Goal: Transaction & Acquisition: Purchase product/service

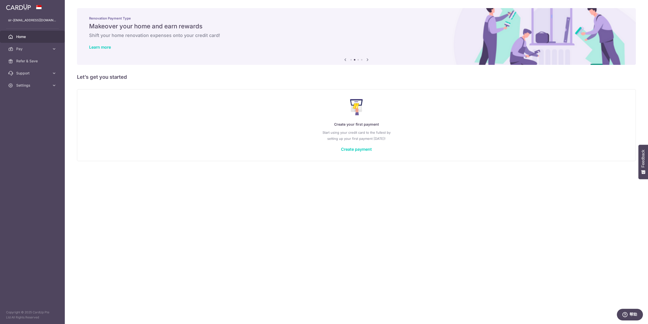
click at [119, 95] on div "Create your first payment Start using your credit card to the fullest by settin…" at bounding box center [356, 125] width 546 height 60
click at [33, 51] on span "Pay" at bounding box center [32, 48] width 33 height 5
click at [34, 62] on span "Payments" at bounding box center [32, 60] width 33 height 5
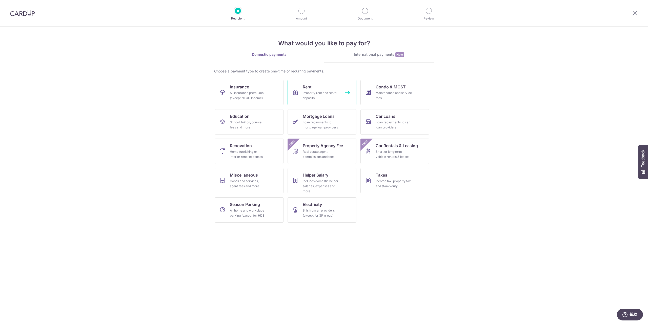
click at [324, 88] on link "Rent Property rent and rental deposits" at bounding box center [321, 92] width 69 height 25
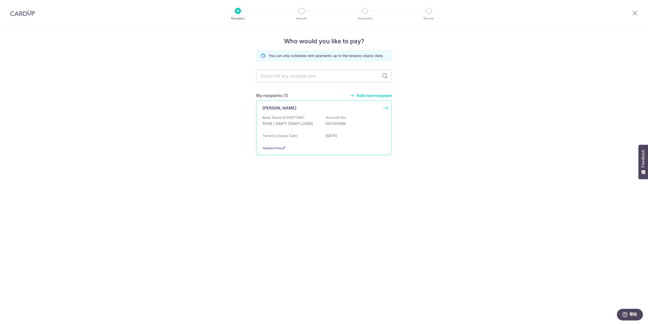
click at [294, 113] on div "[PERSON_NAME] Bank Name & SWIFT/BIC: POSB | SWIFT: [SWIFT_CODE] Account No: 093…" at bounding box center [324, 127] width 136 height 54
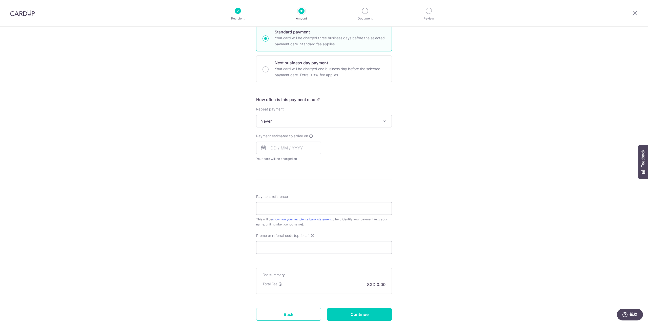
scroll to position [126, 0]
click at [376, 316] on input "Continue" at bounding box center [359, 313] width 65 height 13
type input "Create Schedule"
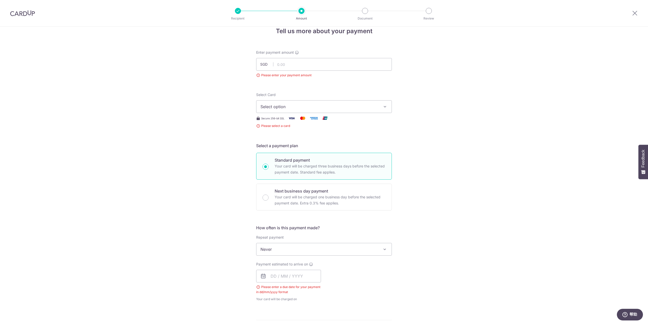
scroll to position [6, 0]
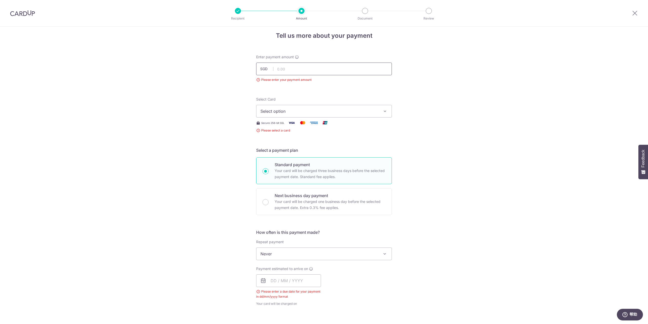
click at [285, 71] on input "text" at bounding box center [324, 68] width 136 height 13
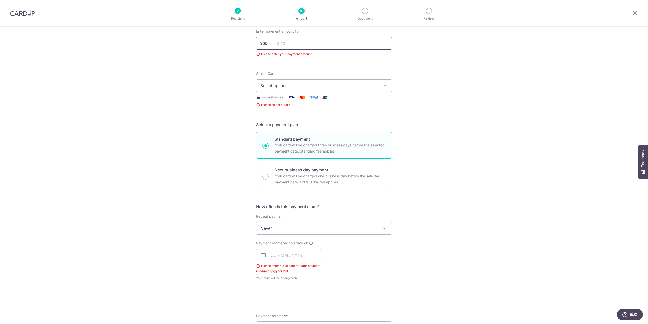
scroll to position [0, 0]
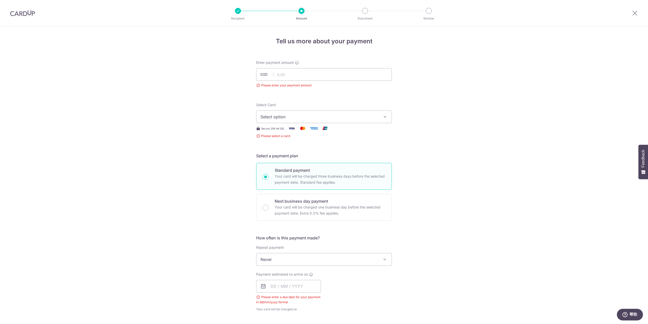
click at [365, 12] on div at bounding box center [365, 11] width 6 height 6
click at [358, 18] on p "Document" at bounding box center [364, 18] width 37 height 5
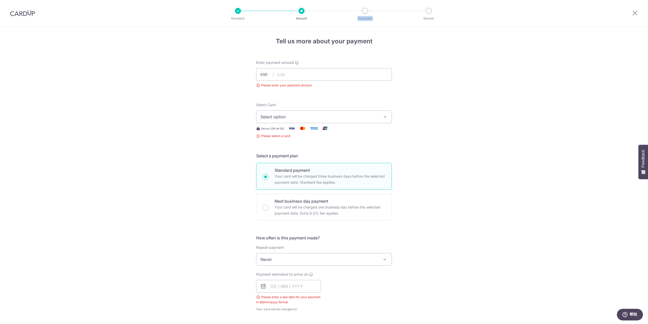
drag, startPoint x: 358, startPoint y: 19, endPoint x: 378, endPoint y: 21, distance: 20.6
click at [378, 21] on div "Recipient Amount Document Review" at bounding box center [333, 13] width 217 height 26
drag, startPoint x: 379, startPoint y: 20, endPoint x: 354, endPoint y: 19, distance: 24.8
click at [354, 19] on p "Document" at bounding box center [364, 18] width 37 height 5
